Goal: Task Accomplishment & Management: Use online tool/utility

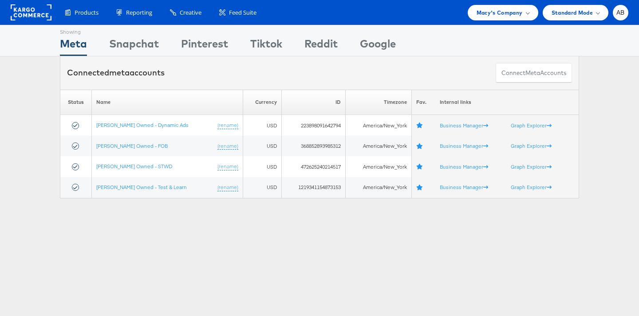
click at [398, 255] on div "Showing Meta Showing [GEOGRAPHIC_DATA] Showing Pinterest Showing Tiktok Showing…" at bounding box center [319, 247] width 639 height 444
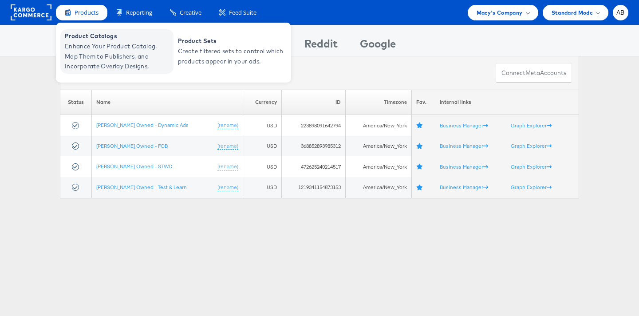
click at [87, 49] on span "Enhance Your Product Catalog, Map Them to Publishers, and Incorporate Overlay D…" at bounding box center [118, 56] width 107 height 30
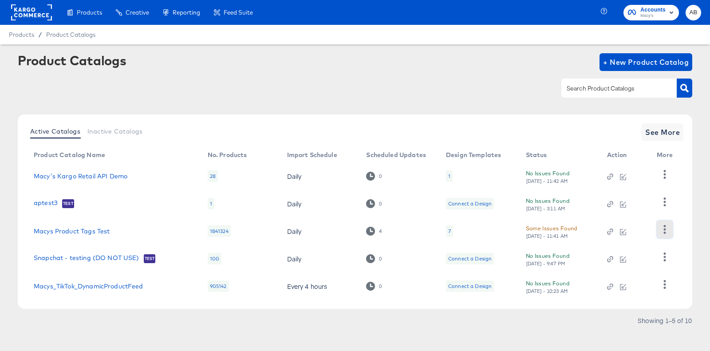
click at [664, 228] on icon "button" at bounding box center [665, 229] width 8 height 8
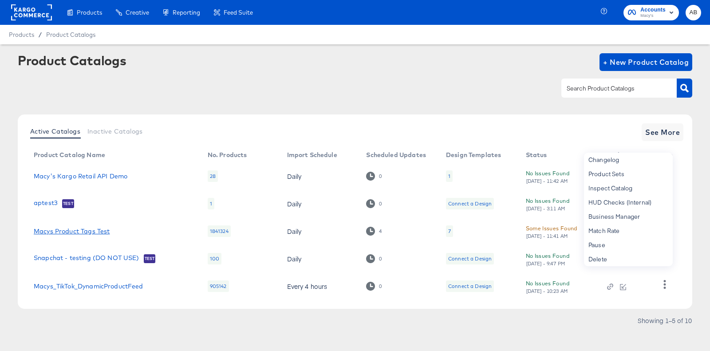
click at [54, 230] on link "Macys Product Tags Test" at bounding box center [72, 231] width 76 height 7
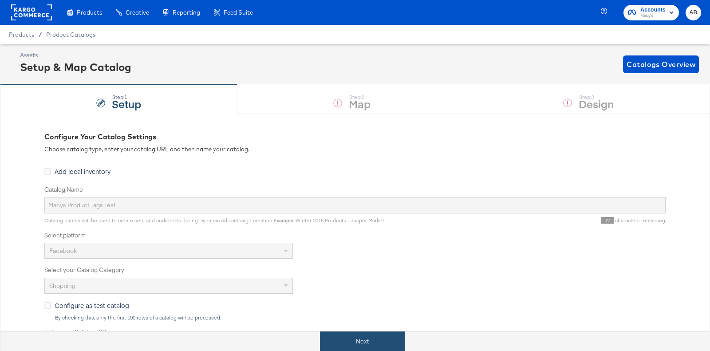
click at [358, 345] on button "Next" at bounding box center [362, 342] width 85 height 20
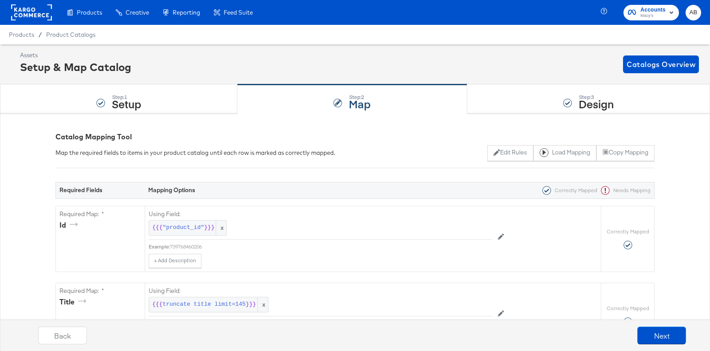
click at [523, 91] on div "Step: 3 Design" at bounding box center [589, 99] width 243 height 29
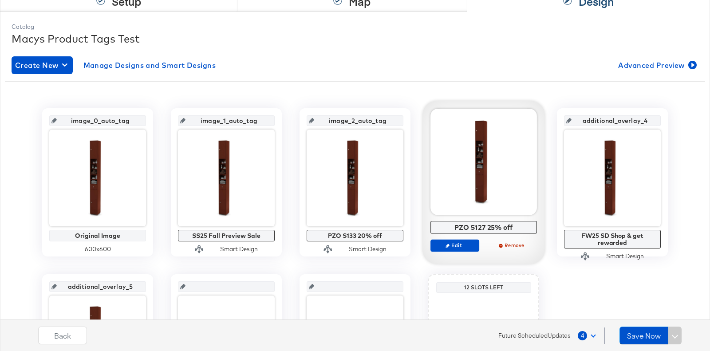
scroll to position [114, 0]
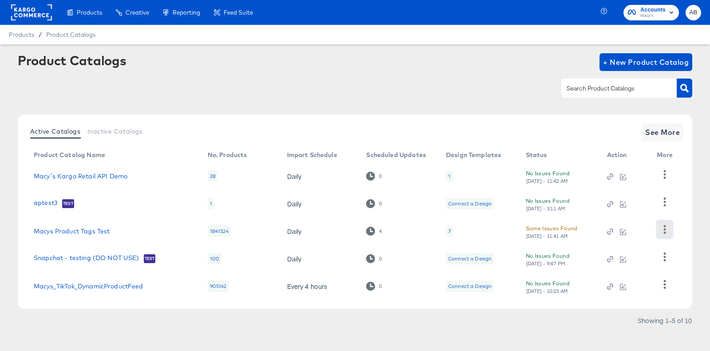
click at [670, 226] on button "button" at bounding box center [665, 230] width 16 height 18
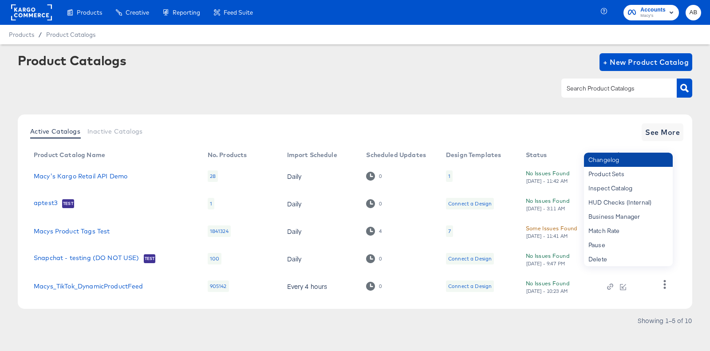
click at [626, 166] on div "Changelog" at bounding box center [628, 160] width 89 height 14
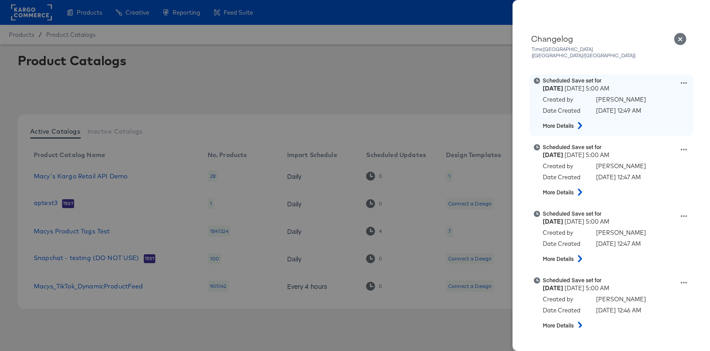
click at [686, 80] on icon at bounding box center [684, 83] width 6 height 6
click at [652, 102] on button "Edit scheduled version" at bounding box center [643, 105] width 89 height 13
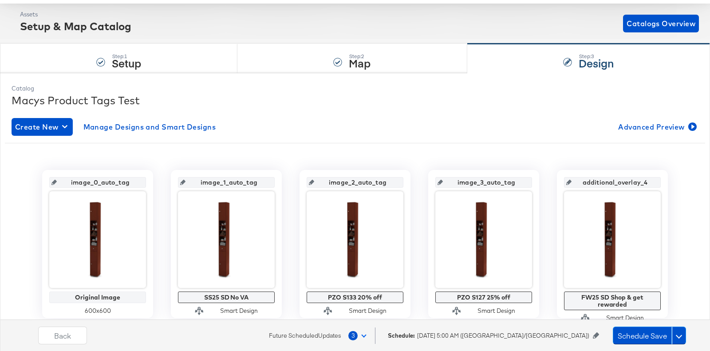
scroll to position [87, 0]
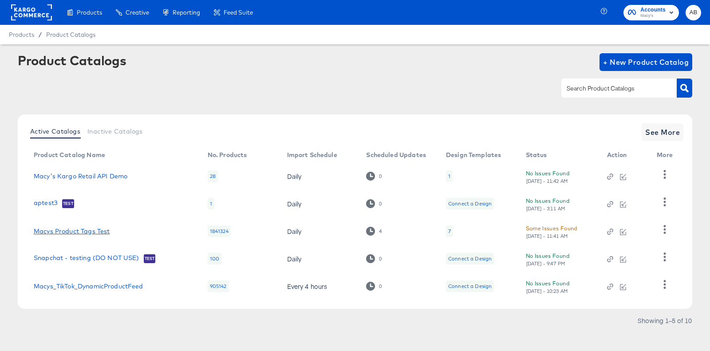
click at [70, 232] on link "Macys Product Tags Test" at bounding box center [72, 231] width 76 height 7
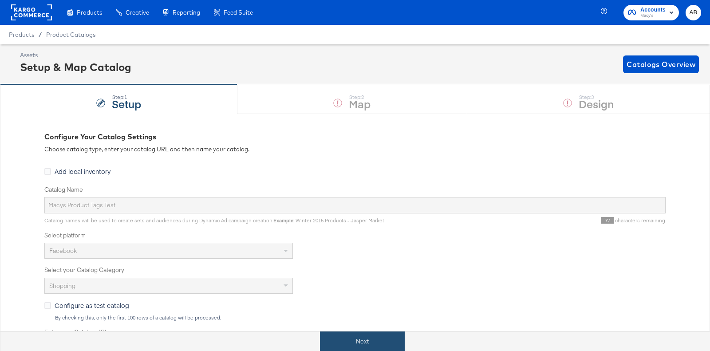
click at [358, 347] on button "Next" at bounding box center [362, 342] width 85 height 20
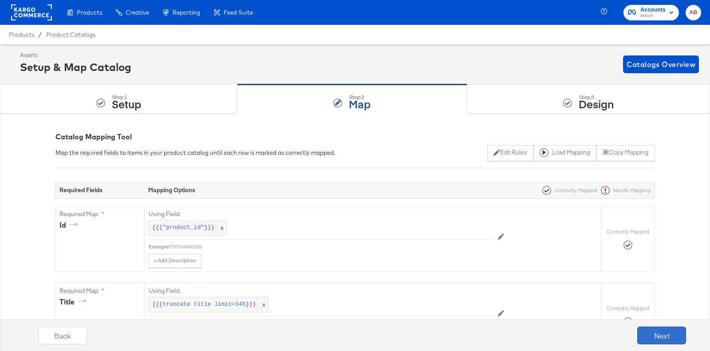
click at [657, 331] on button "Next" at bounding box center [662, 336] width 49 height 18
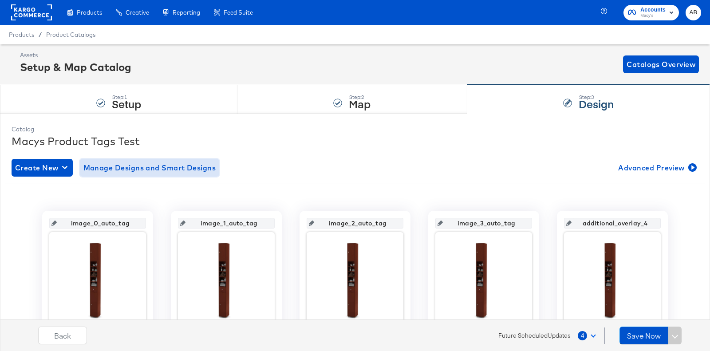
click at [148, 163] on span "Manage Designs and Smart Designs" at bounding box center [149, 168] width 133 height 12
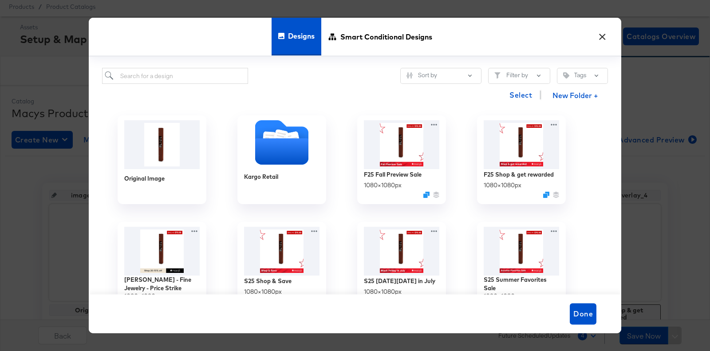
click at [601, 42] on button "×" at bounding box center [603, 35] width 16 height 16
